Goal: Communication & Community: Ask a question

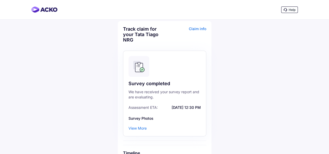
click at [136, 129] on div "View More" at bounding box center [137, 128] width 18 height 5
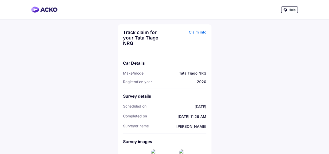
click at [289, 10] on span "Help" at bounding box center [291, 10] width 7 height 4
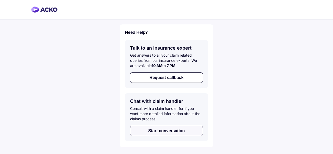
click at [153, 131] on button "Start conversation" at bounding box center [166, 131] width 73 height 10
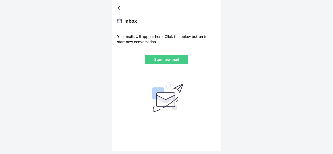
click at [166, 60] on p "Start new mail" at bounding box center [166, 59] width 35 height 4
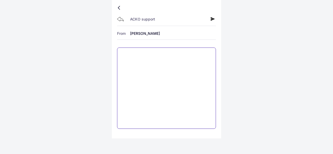
click at [149, 63] on textarea at bounding box center [166, 88] width 99 height 81
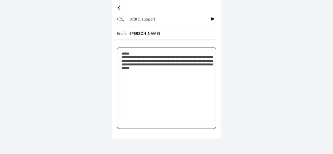
type textarea "**********"
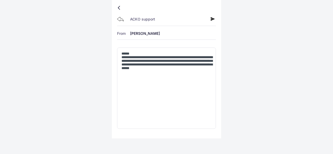
click at [211, 20] on icon at bounding box center [212, 19] width 4 height 4
